Goal: Task Accomplishment & Management: Manage account settings

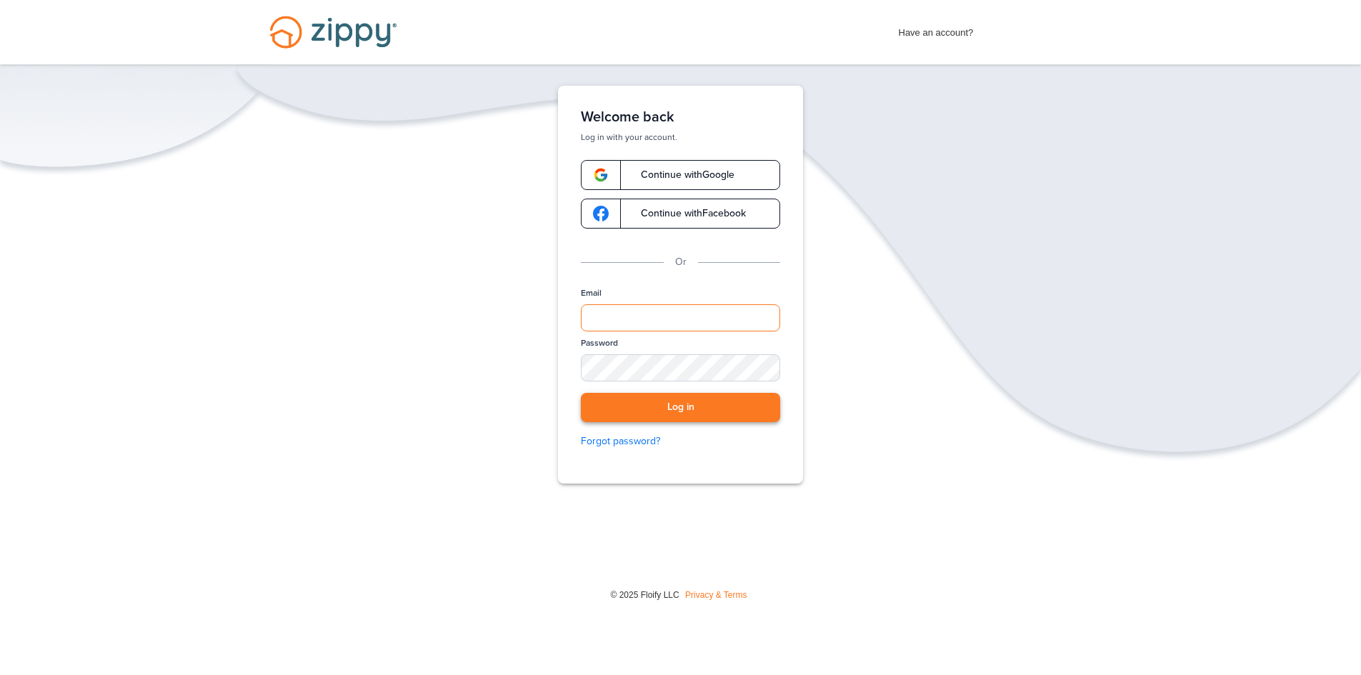
type input "**********"
click at [731, 414] on button "Log in" at bounding box center [680, 407] width 199 height 29
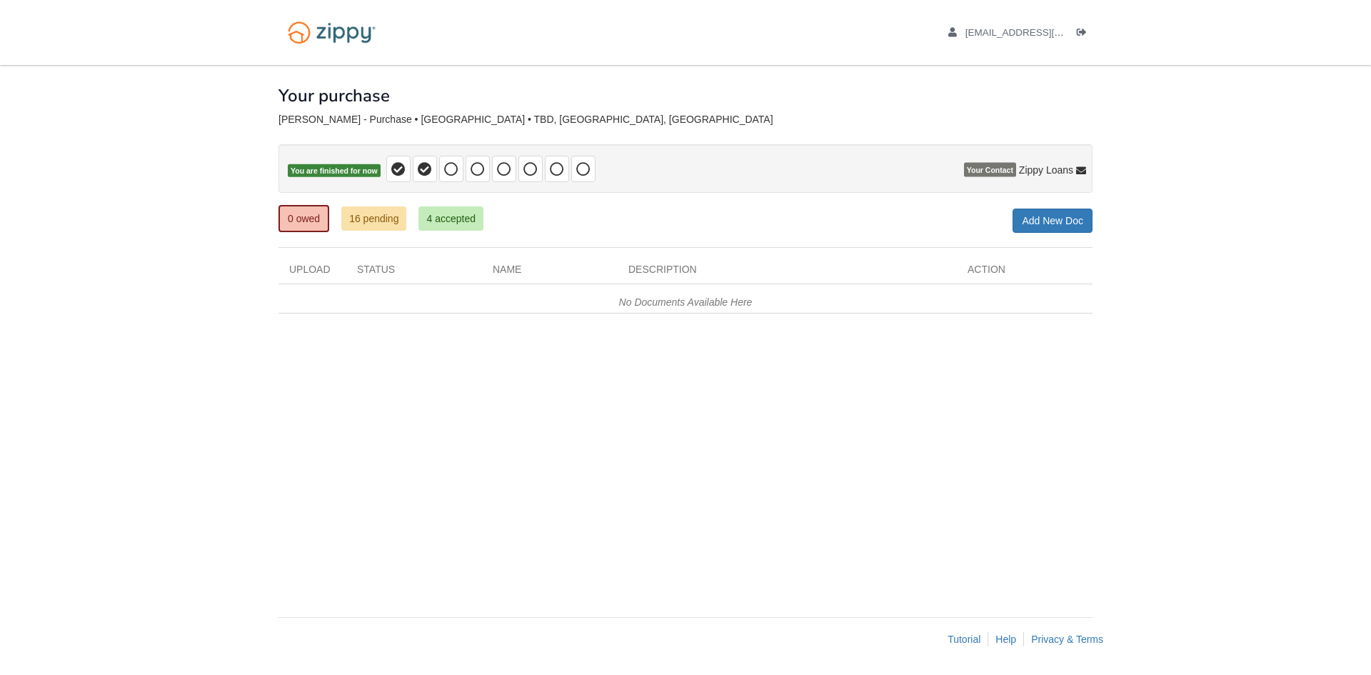
click at [1303, 223] on body "[EMAIL_ADDRESS][DOMAIN_NAME] Logout" at bounding box center [685, 337] width 1371 height 675
